Goal: Task Accomplishment & Management: Manage account settings

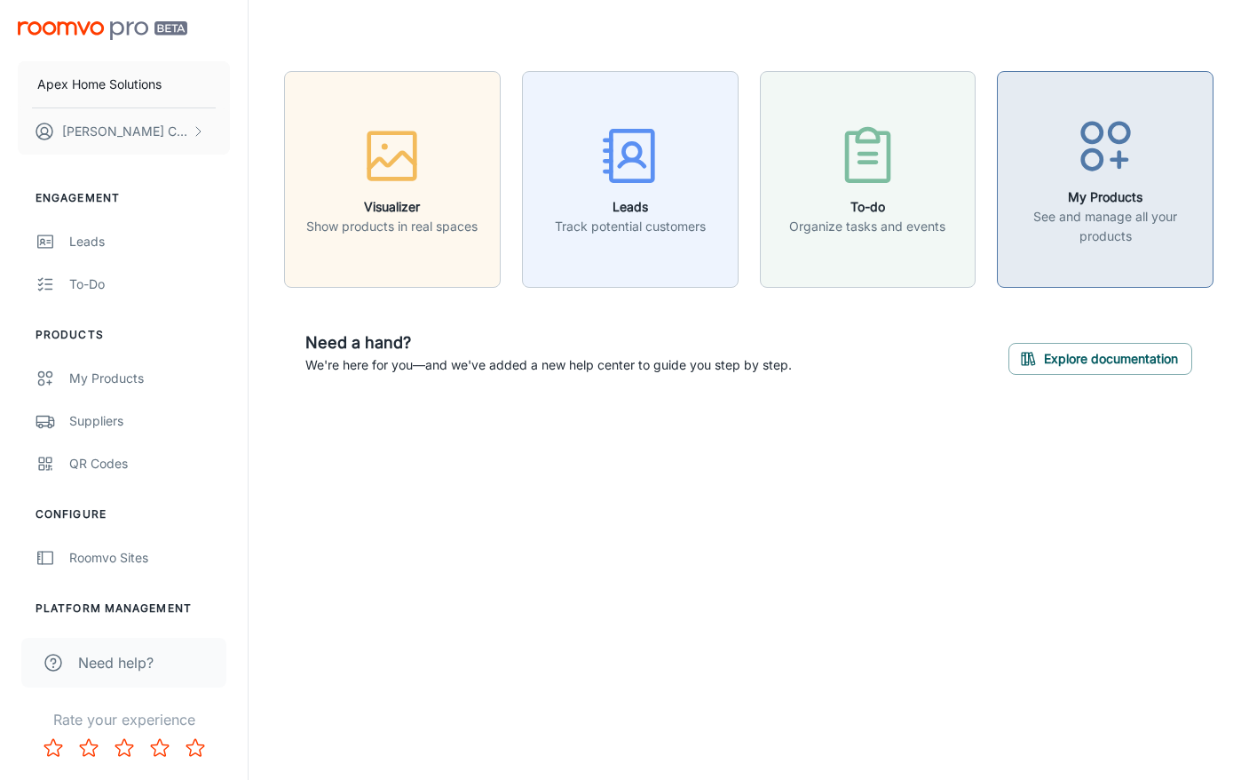
click at [1112, 222] on p "See and manage all your products" at bounding box center [1106, 226] width 194 height 39
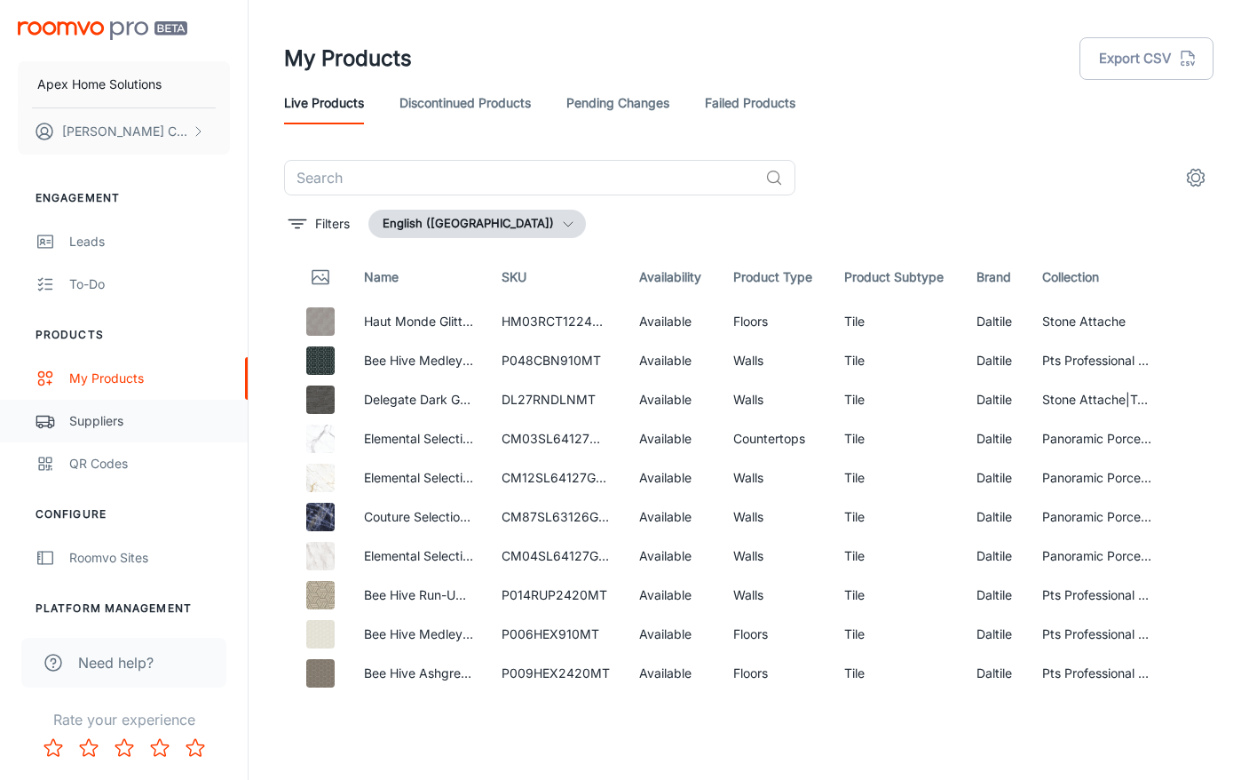
click at [110, 420] on div "Suppliers" at bounding box center [149, 421] width 161 height 20
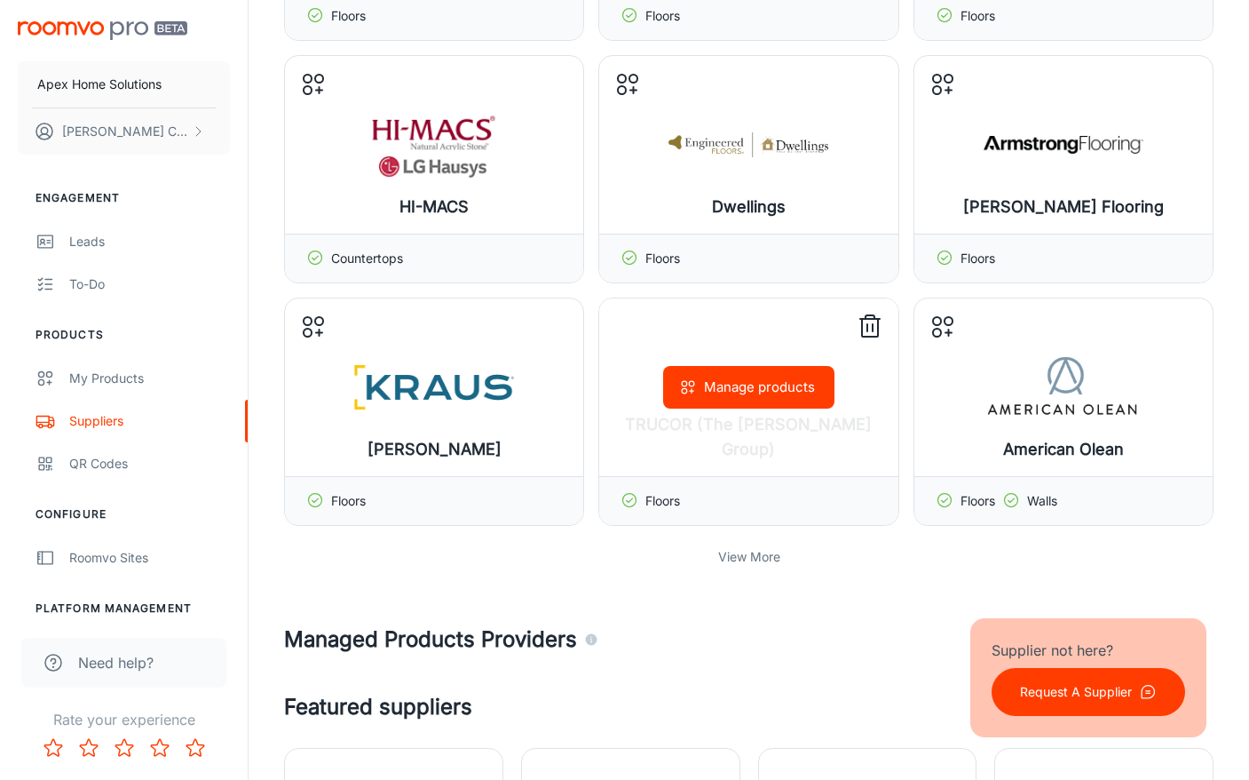
scroll to position [339, 0]
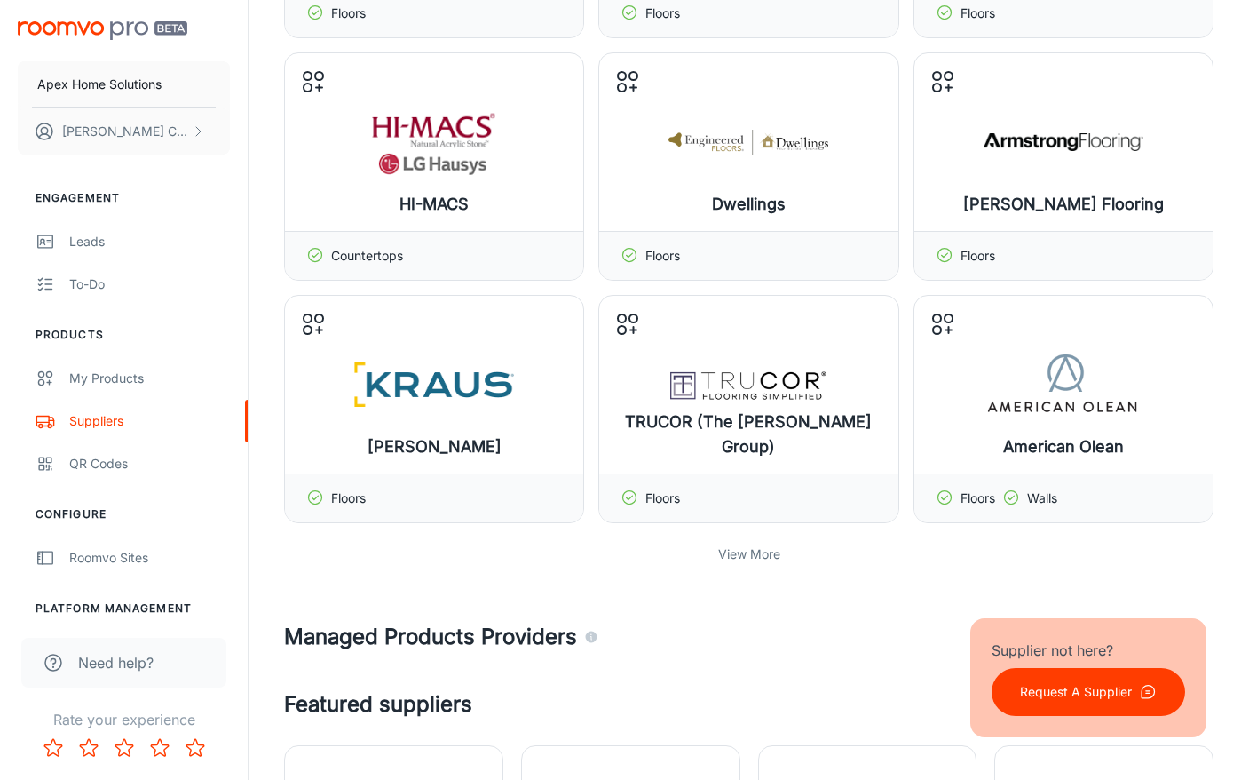
click at [745, 551] on p "View More" at bounding box center [749, 554] width 62 height 20
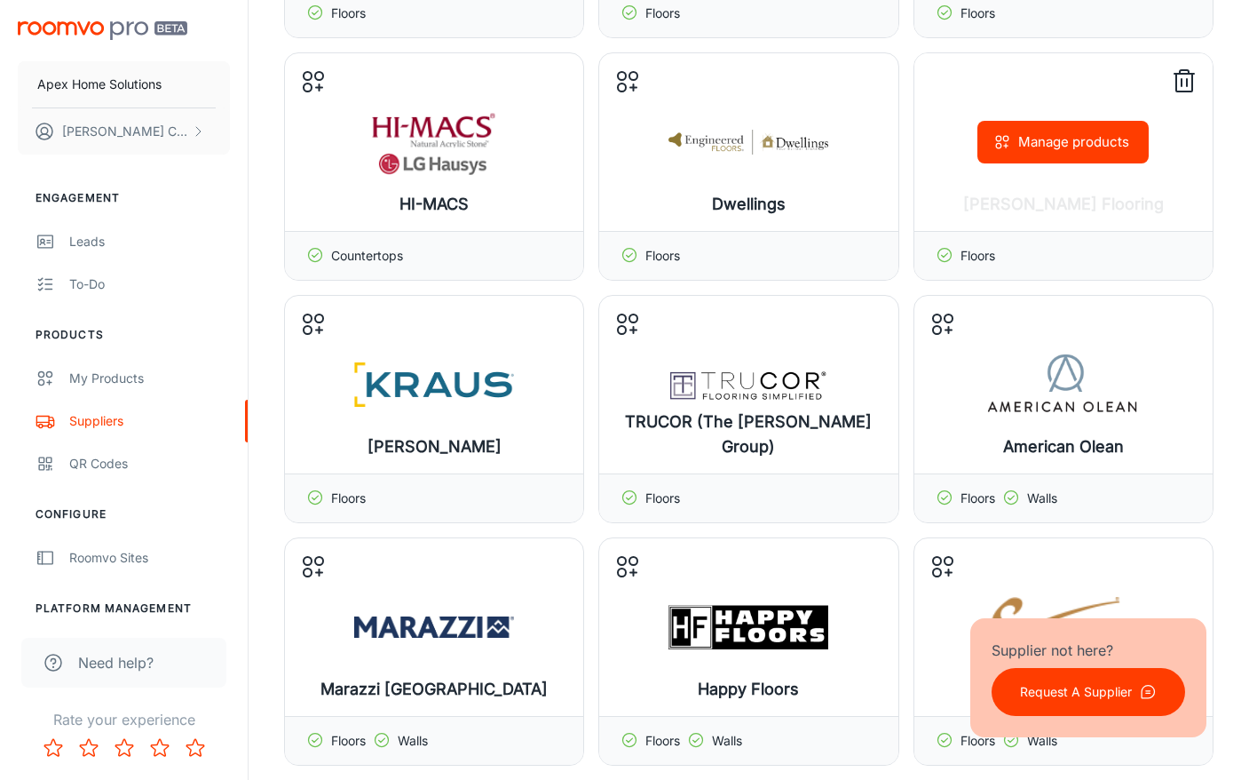
click at [1052, 194] on div "Manage products" at bounding box center [1064, 142] width 298 height 178
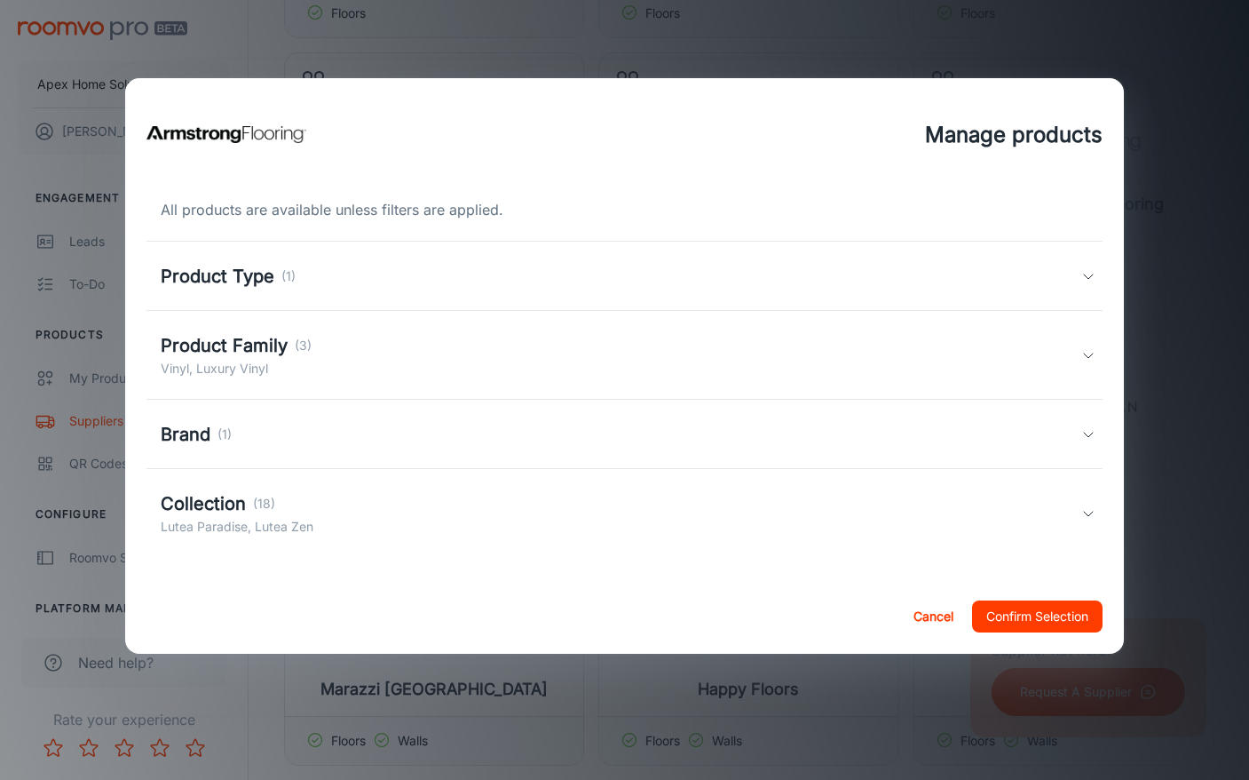
click at [1089, 351] on icon at bounding box center [1088, 355] width 14 height 14
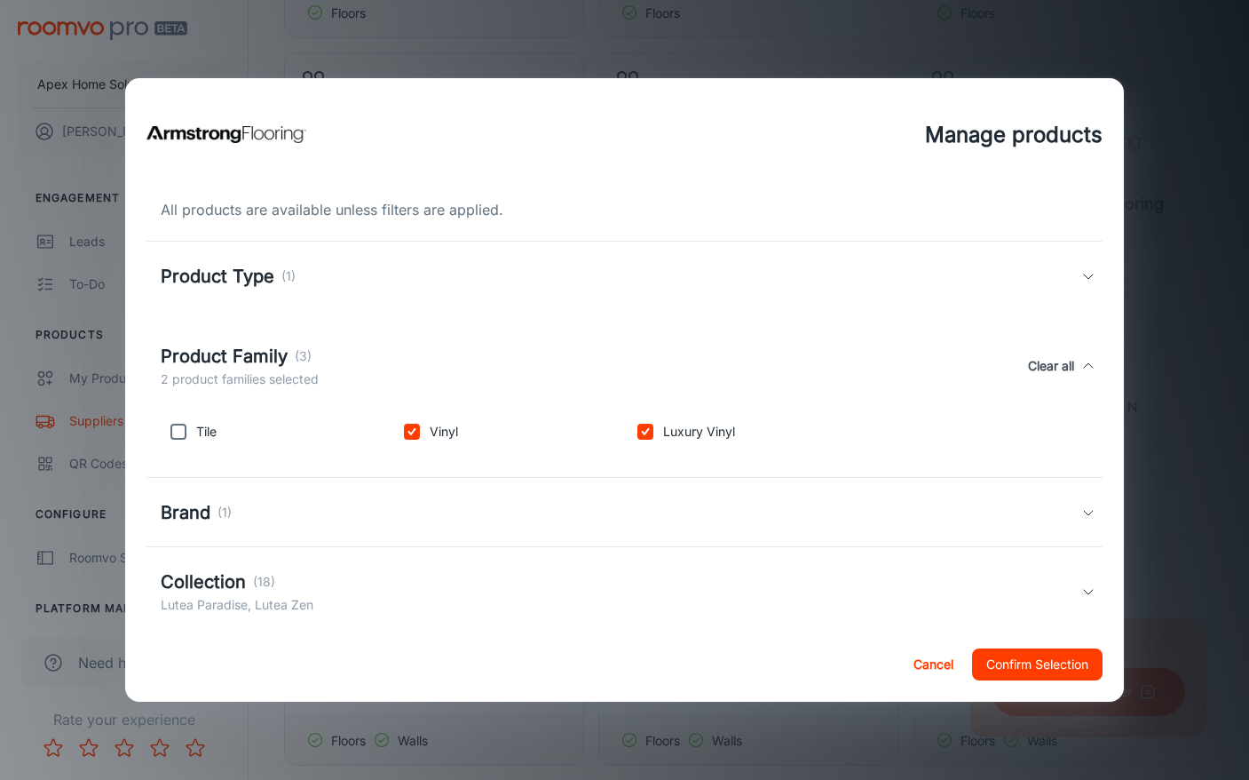
click at [1084, 589] on icon at bounding box center [1088, 591] width 14 height 14
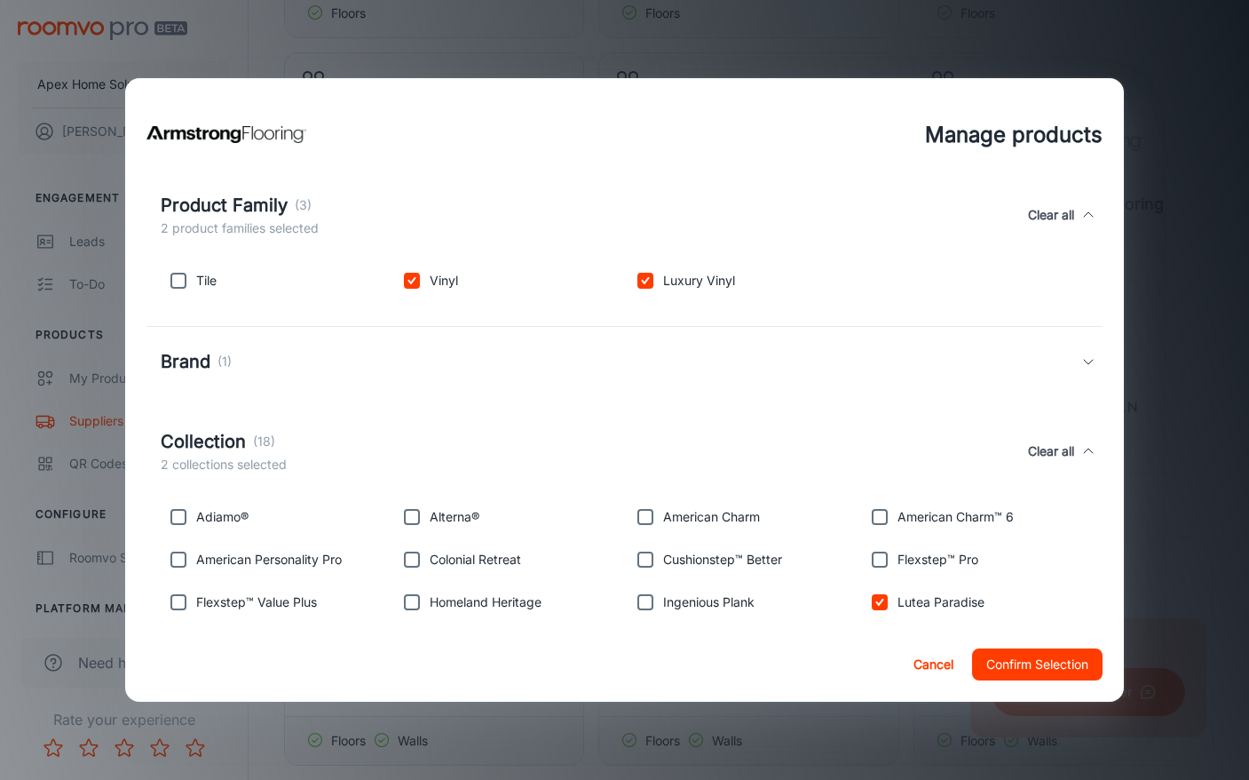
scroll to position [219, 0]
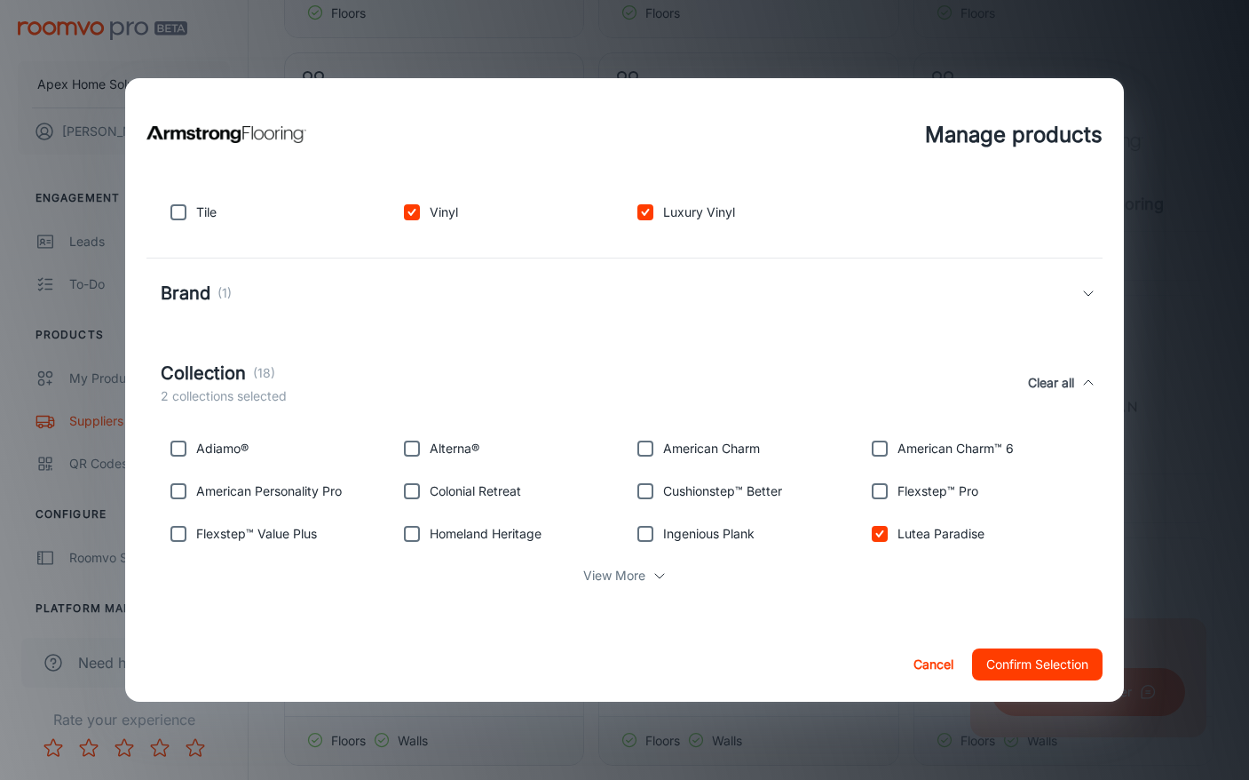
click at [614, 575] on p "View More" at bounding box center [614, 576] width 62 height 20
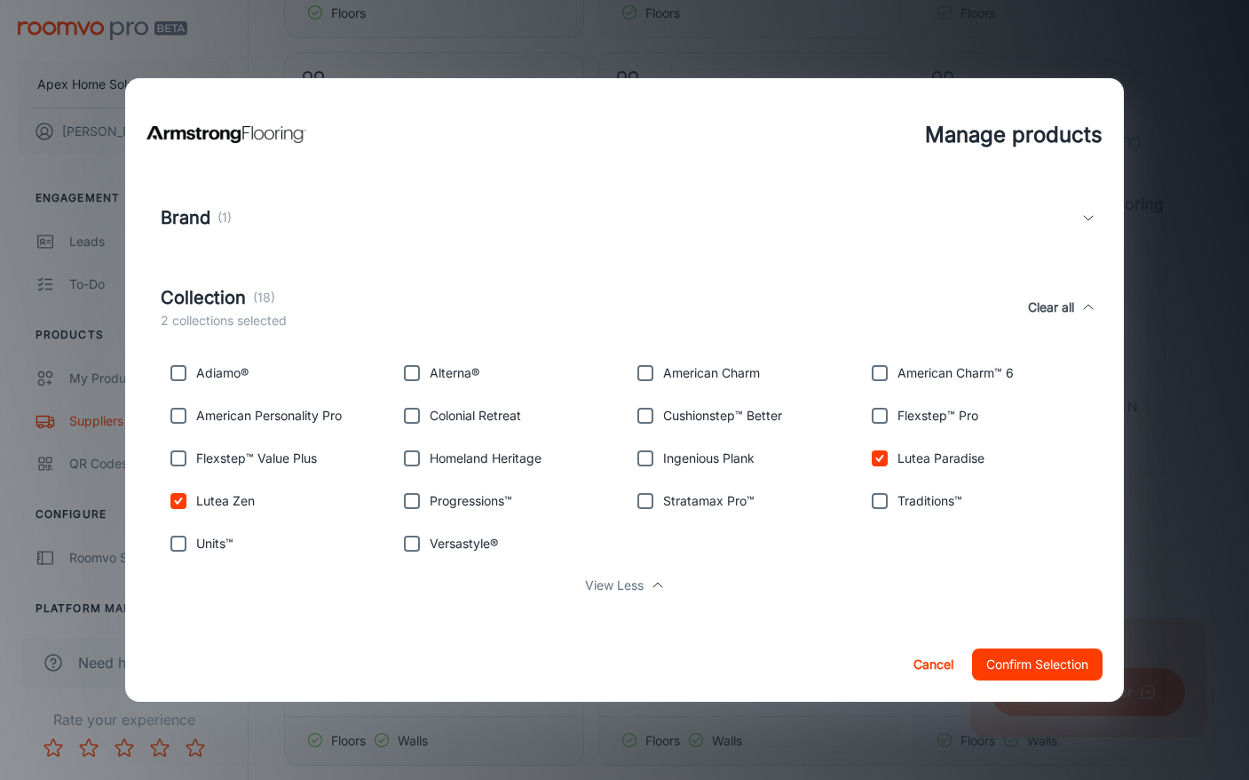
scroll to position [305, 0]
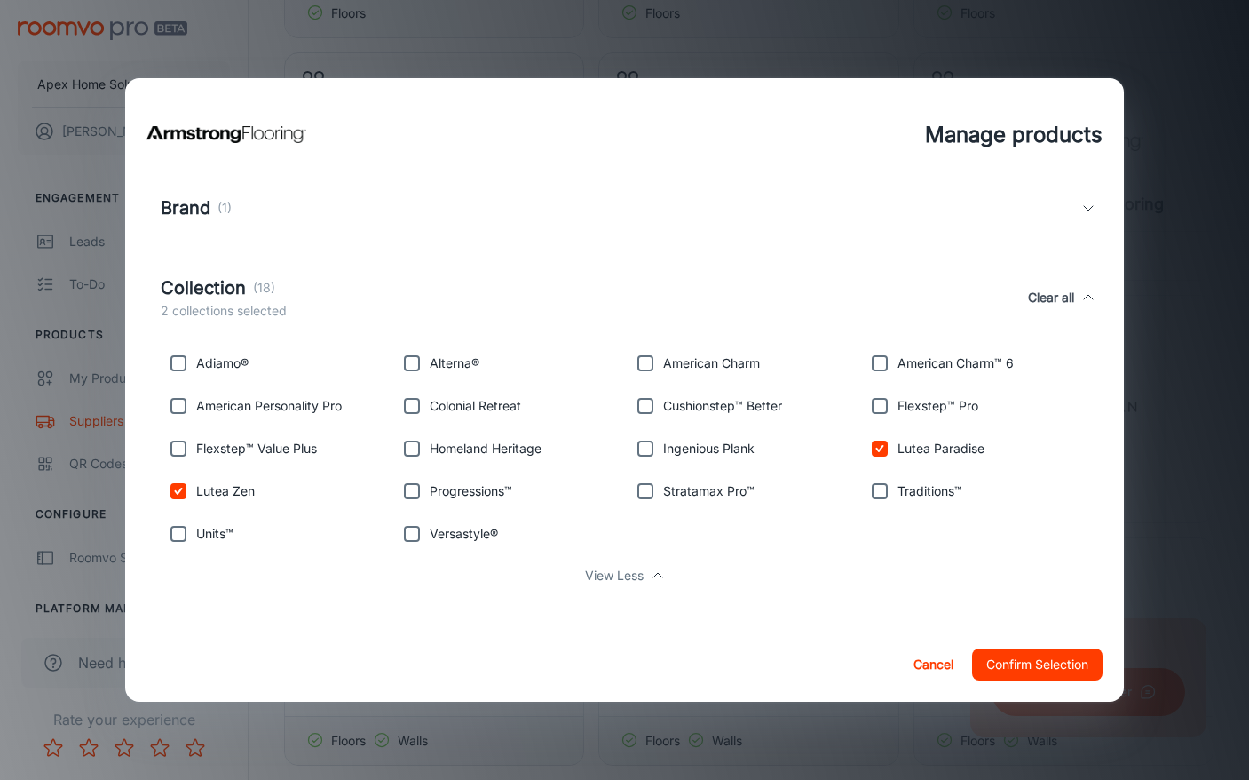
click at [177, 447] on input "checkbox" at bounding box center [179, 449] width 36 height 36
checkbox input "true"
click at [649, 408] on input "checkbox" at bounding box center [646, 406] width 36 height 36
checkbox input "true"
click at [877, 400] on input "checkbox" at bounding box center [880, 406] width 36 height 36
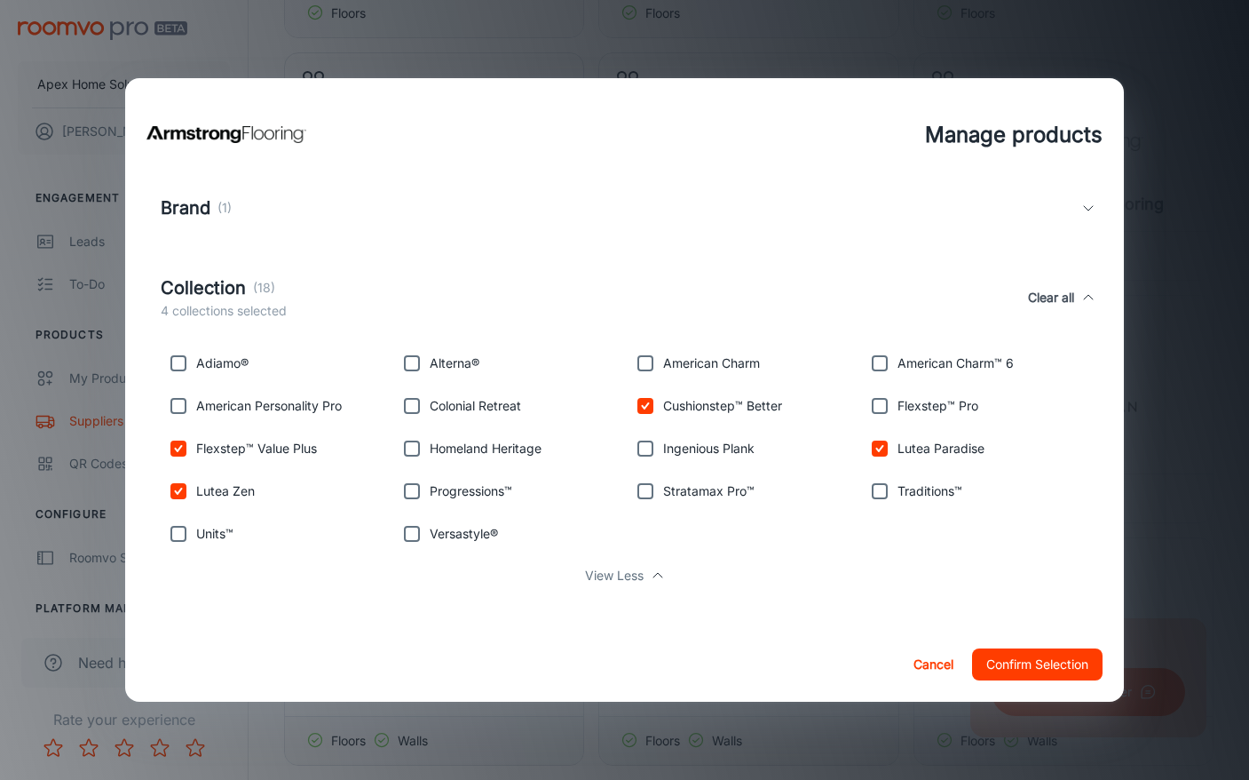
checkbox input "true"
click at [1022, 669] on button "Confirm Selection" at bounding box center [1037, 664] width 131 height 32
